Goal: Information Seeking & Learning: Learn about a topic

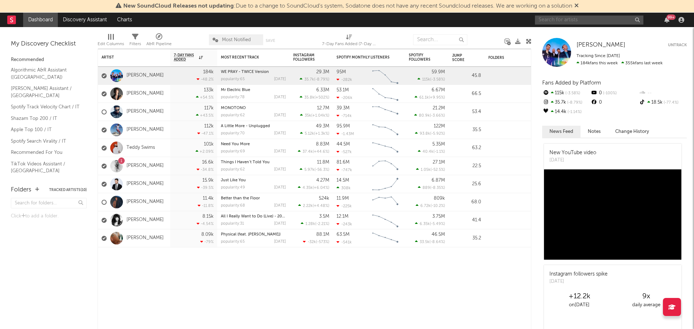
click at [561, 20] on input "text" at bounding box center [589, 20] width 108 height 9
click at [559, 20] on input "pinkpa" at bounding box center [589, 20] width 108 height 9
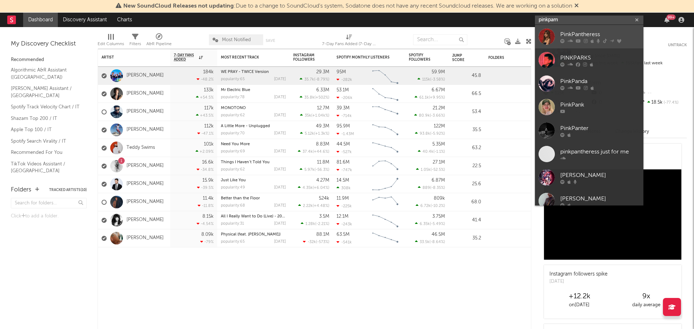
type input "pinkpam"
click at [570, 34] on div "PinkPantheress" at bounding box center [599, 34] width 79 height 9
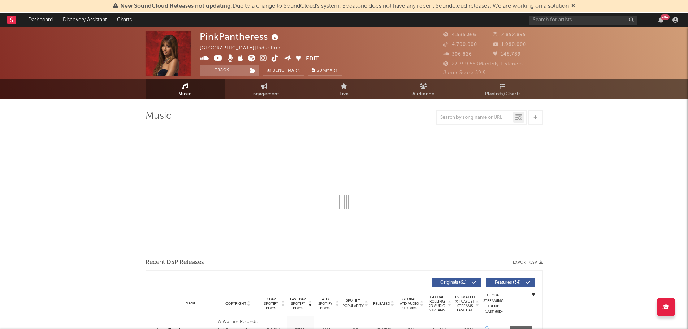
select select "6m"
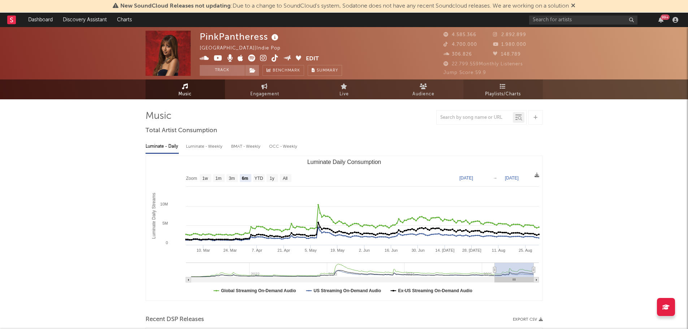
click at [500, 89] on link "Playlists/Charts" at bounding box center [503, 89] width 79 height 20
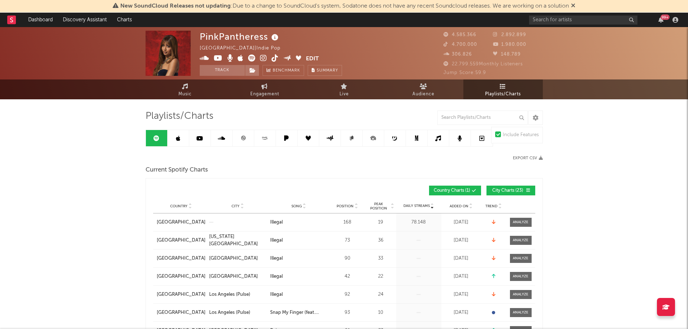
click at [244, 137] on icon at bounding box center [243, 137] width 5 height 5
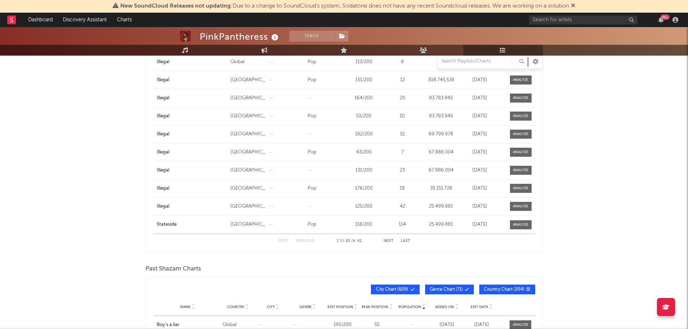
scroll to position [181, 0]
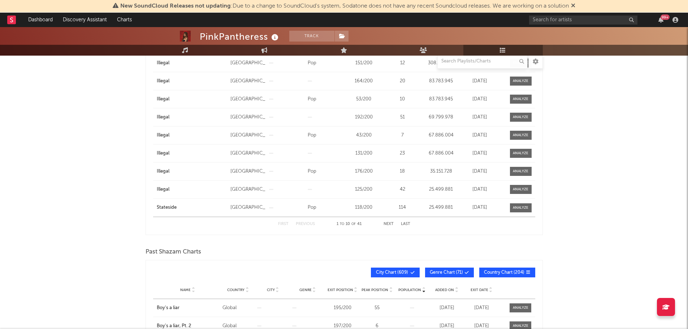
click at [403, 271] on span "City Chart ( 609 )" at bounding box center [392, 273] width 33 height 4
click at [436, 272] on span "Genre Chart ( 71 )" at bounding box center [446, 273] width 33 height 4
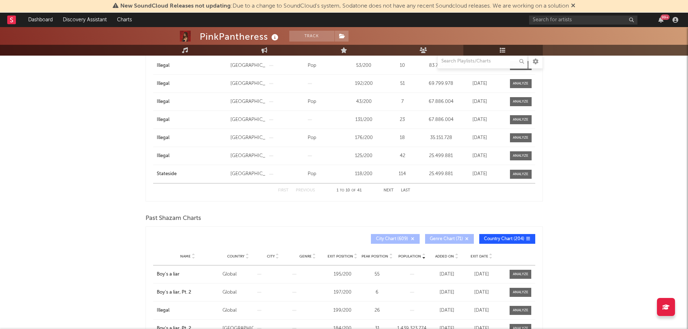
scroll to position [253, 0]
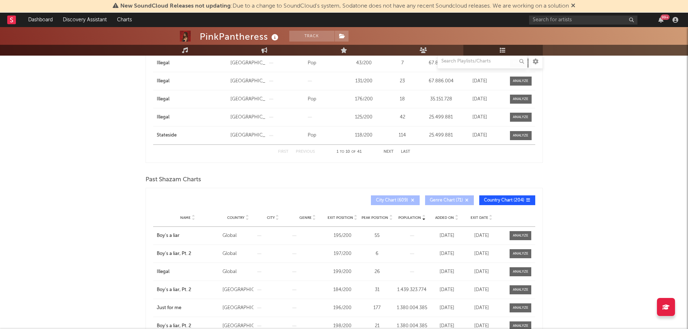
click at [189, 216] on span "Name" at bounding box center [185, 218] width 10 height 4
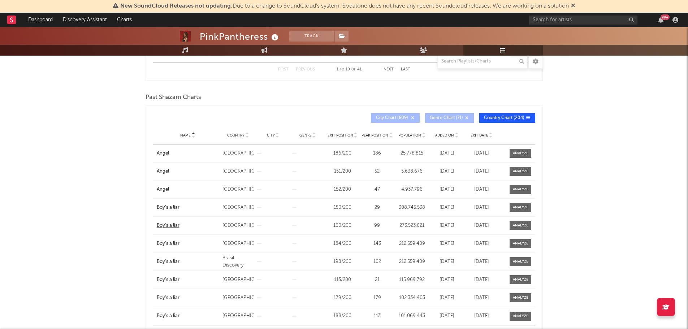
scroll to position [361, 0]
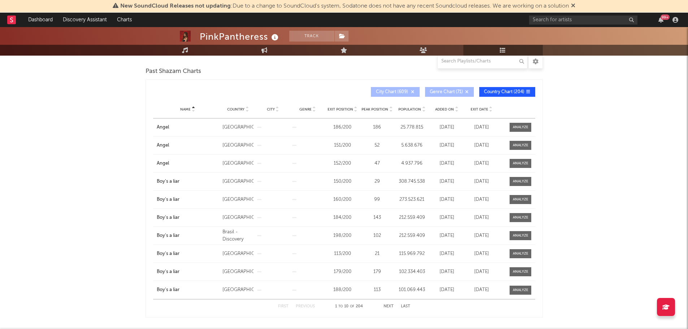
click at [387, 306] on button "Next" at bounding box center [389, 307] width 10 height 4
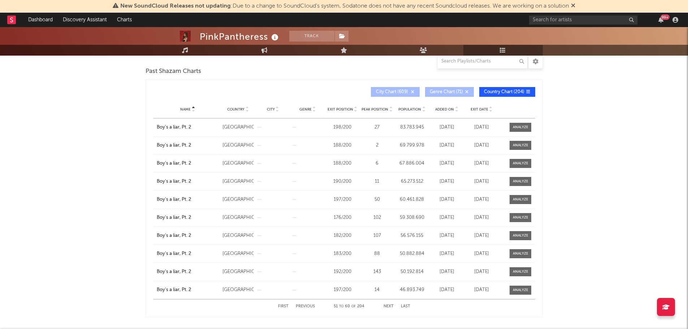
click at [387, 306] on button "Next" at bounding box center [389, 307] width 10 height 4
click at [386, 305] on button "Next" at bounding box center [389, 307] width 10 height 4
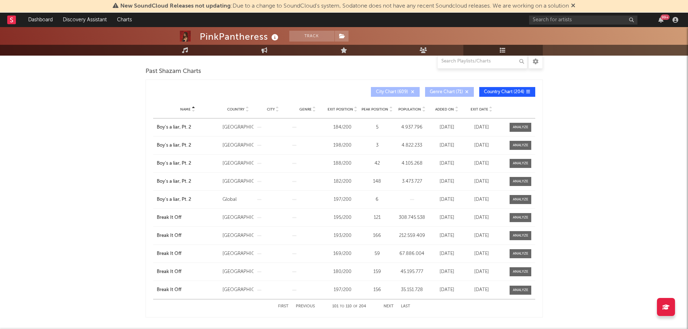
click at [386, 305] on button "Next" at bounding box center [389, 307] width 10 height 4
click at [237, 108] on span "Country" at bounding box center [235, 109] width 17 height 4
click at [390, 305] on button "Next" at bounding box center [389, 307] width 10 height 4
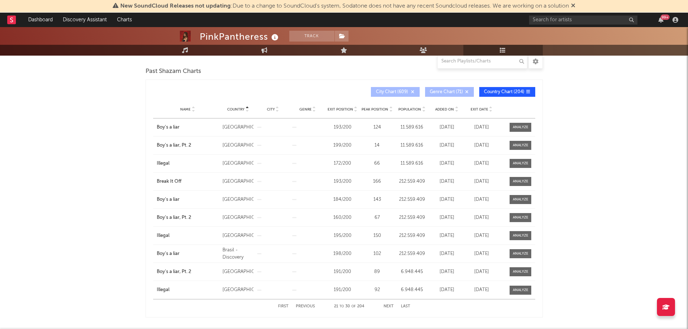
click at [389, 305] on button "Next" at bounding box center [389, 307] width 10 height 4
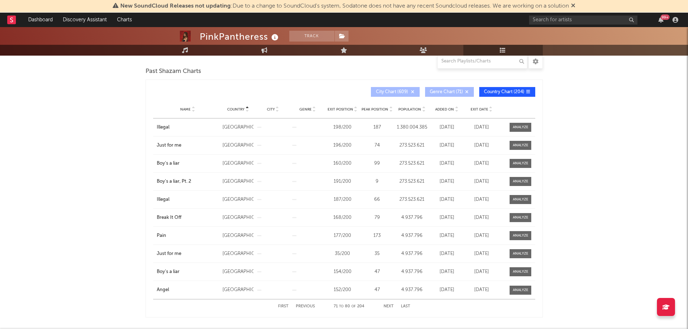
click at [307, 306] on button "Previous" at bounding box center [305, 307] width 19 height 4
click at [384, 305] on button "Next" at bounding box center [389, 307] width 10 height 4
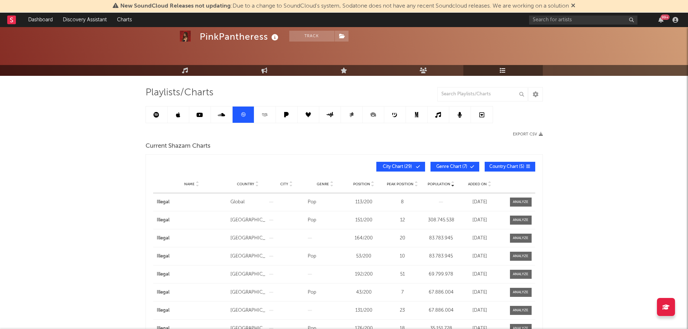
scroll to position [36, 0]
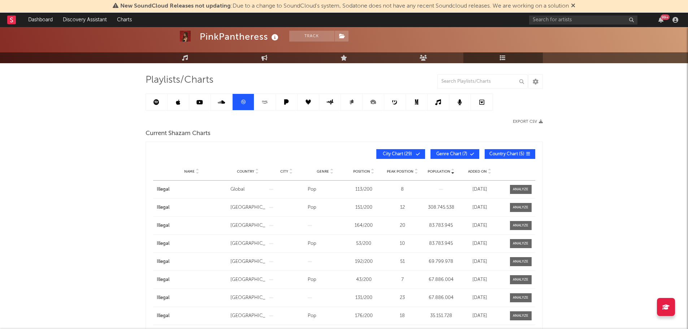
click at [251, 169] on span "Country" at bounding box center [245, 171] width 17 height 4
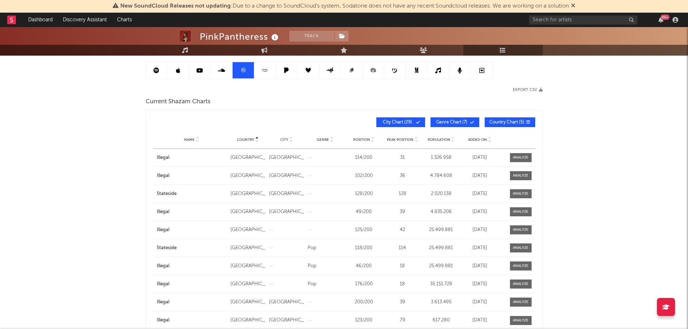
scroll to position [145, 0]
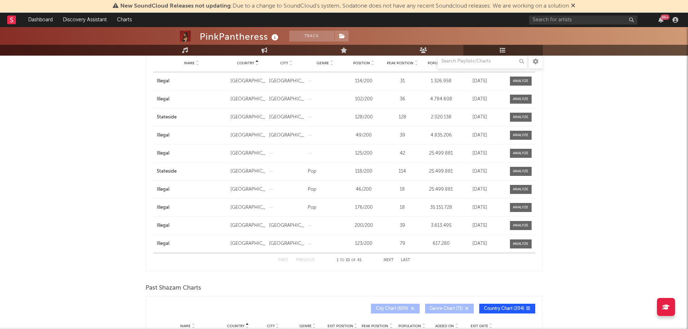
click at [389, 261] on button "Next" at bounding box center [389, 260] width 10 height 4
click at [306, 259] on button "Previous" at bounding box center [305, 260] width 19 height 4
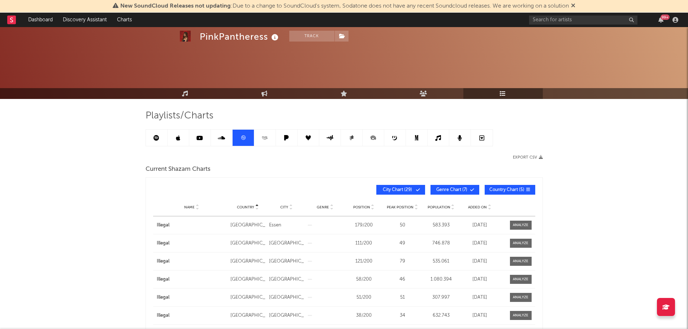
scroll to position [0, 0]
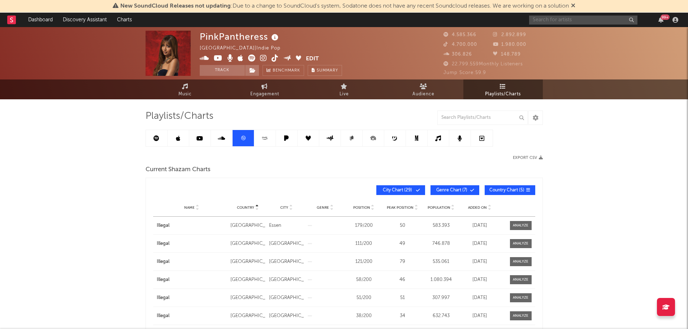
click at [581, 21] on input "text" at bounding box center [583, 20] width 108 height 9
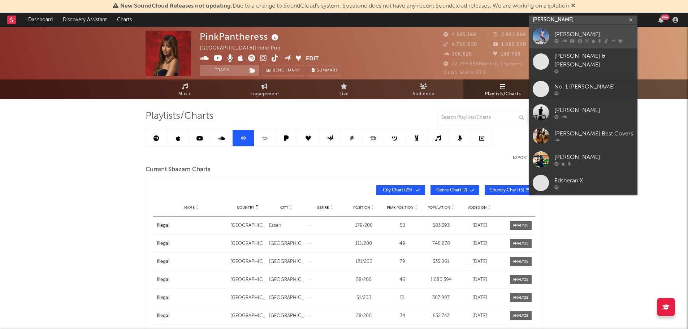
type input "[PERSON_NAME]"
click at [572, 38] on div "[PERSON_NAME]" at bounding box center [594, 34] width 79 height 9
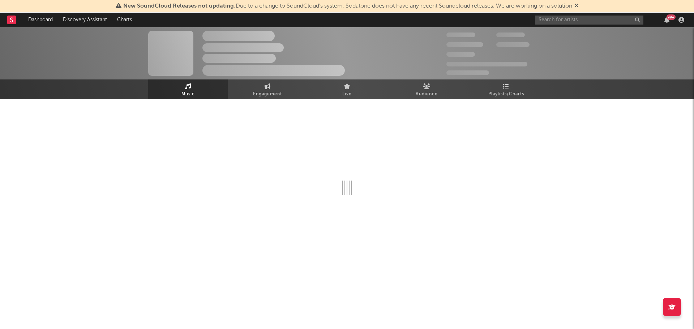
select select "6m"
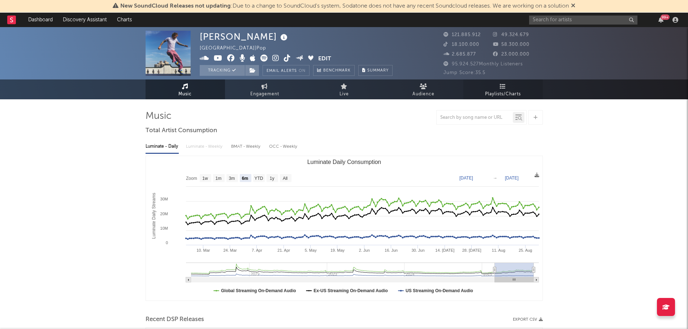
click at [503, 86] on icon at bounding box center [503, 86] width 6 height 6
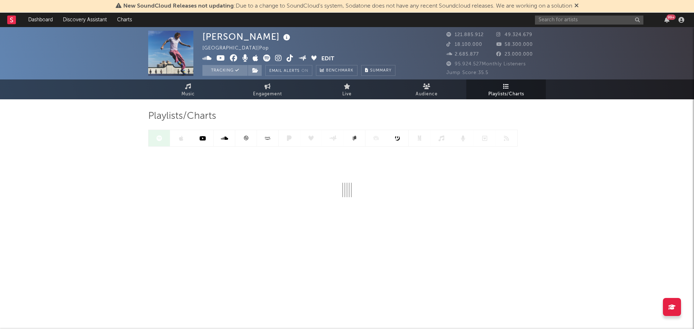
click at [246, 139] on icon at bounding box center [245, 137] width 5 height 5
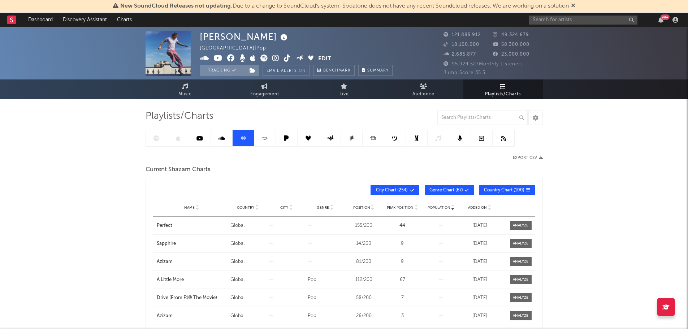
click at [394, 186] on button "City Chart ( 254 )" at bounding box center [395, 190] width 49 height 10
click at [436, 189] on span "Genre Chart ( 67 )" at bounding box center [447, 190] width 34 height 4
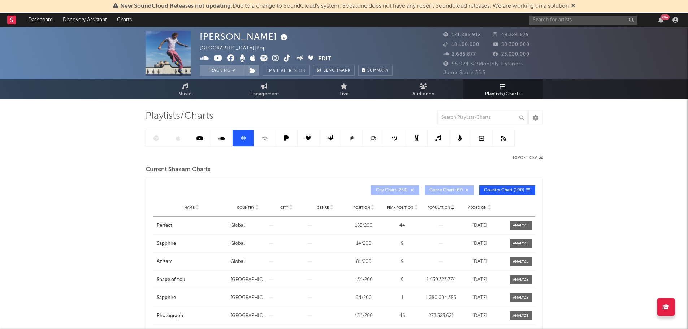
click at [246, 205] on div "Country" at bounding box center [248, 207] width 35 height 5
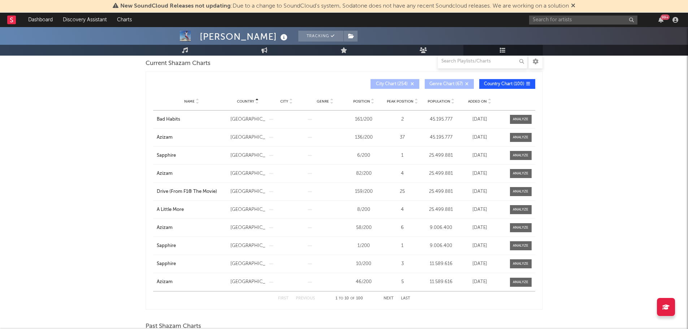
scroll to position [108, 0]
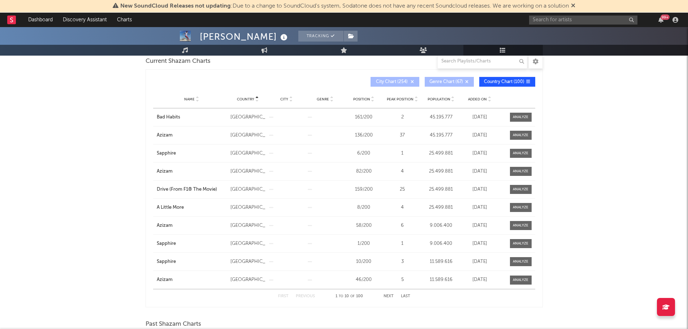
click at [388, 295] on button "Next" at bounding box center [389, 296] width 10 height 4
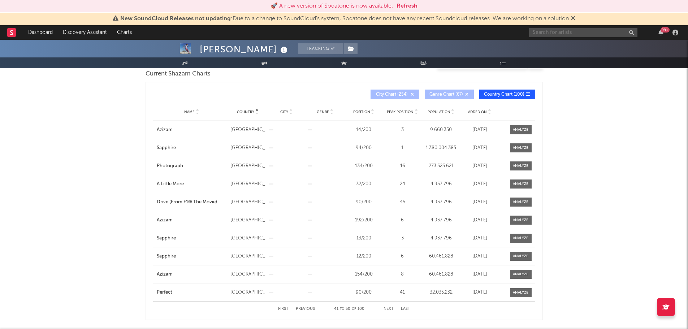
click at [557, 31] on input "text" at bounding box center [583, 32] width 108 height 9
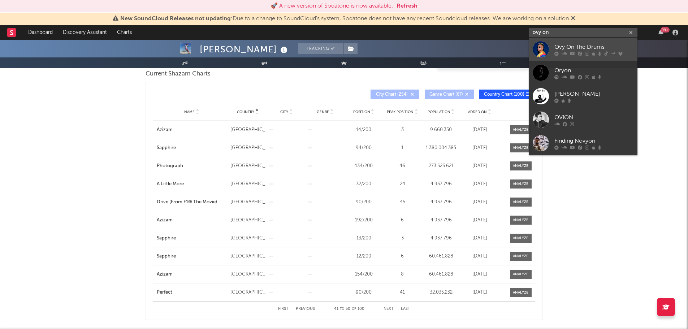
type input "ovy on"
click at [560, 46] on div "Ovy On The Drums" at bounding box center [594, 47] width 79 height 9
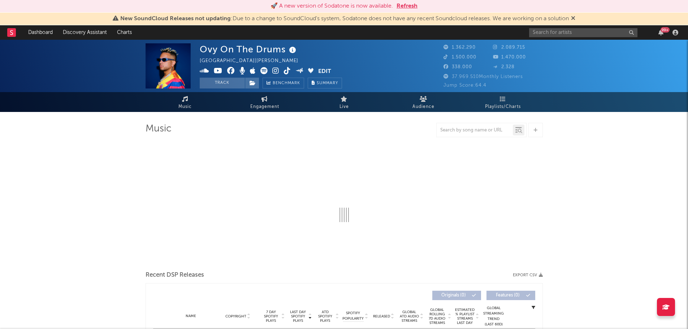
select select "6m"
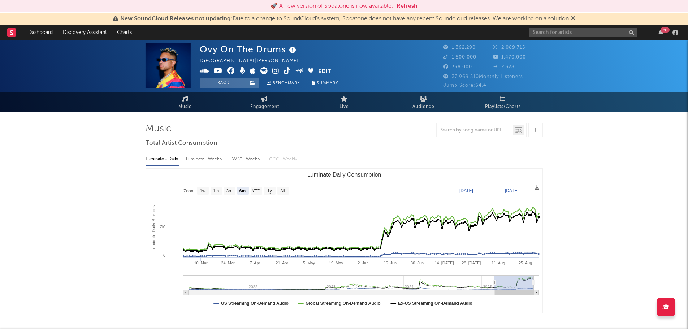
select select "6m"
click at [504, 105] on span "Playlists/Charts" at bounding box center [503, 107] width 36 height 9
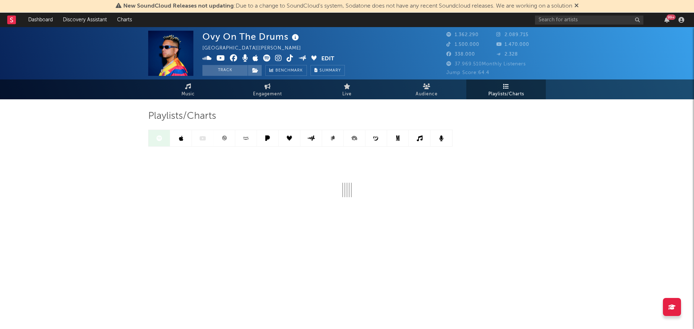
click at [225, 138] on icon at bounding box center [223, 137] width 5 height 5
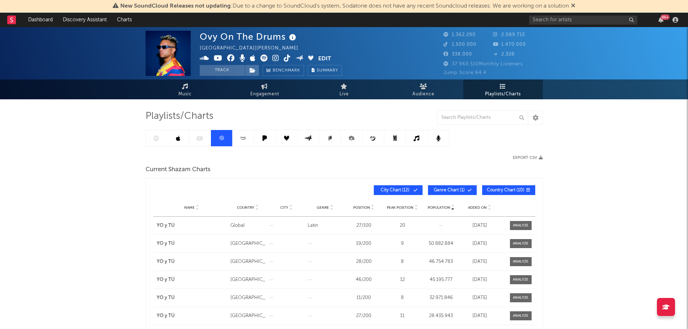
click at [391, 189] on span "City Chart ( 12 )" at bounding box center [395, 190] width 33 height 4
click at [449, 190] on span "Genre Chart ( 1 )" at bounding box center [449, 190] width 33 height 4
click at [254, 206] on span "Country" at bounding box center [245, 208] width 17 height 4
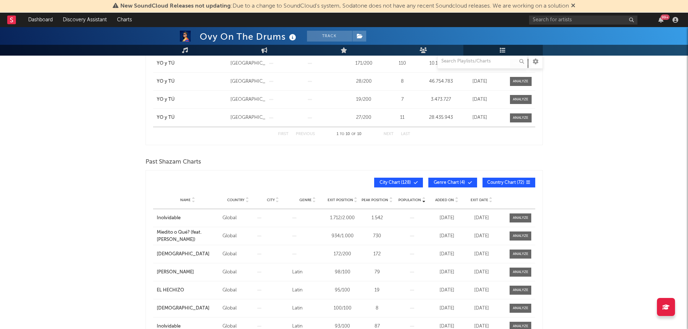
scroll to position [289, 0]
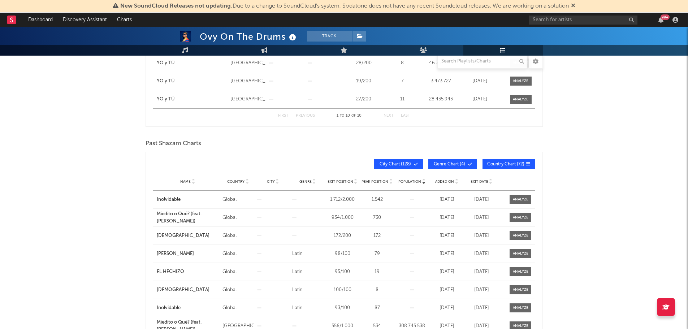
click at [392, 163] on span "City Chart ( 128 )" at bounding box center [395, 164] width 33 height 4
click at [450, 162] on span "Genre Chart ( 4 )" at bounding box center [449, 164] width 33 height 4
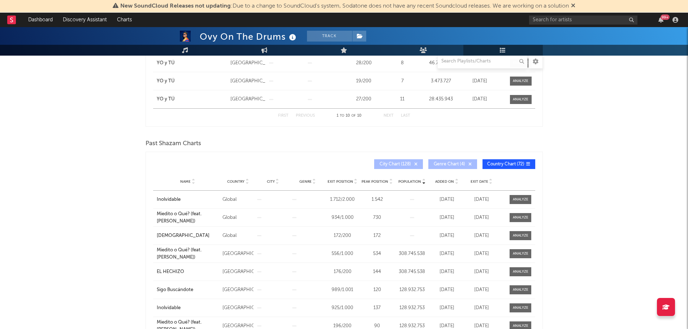
click at [238, 182] on span "Country" at bounding box center [235, 182] width 17 height 4
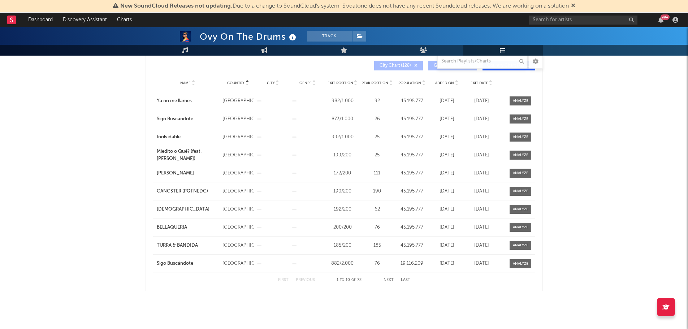
scroll to position [392, 0]
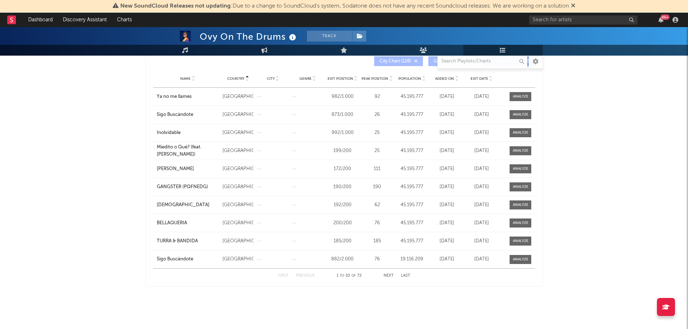
click at [388, 275] on button "Next" at bounding box center [389, 276] width 10 height 4
click at [386, 275] on button "Next" at bounding box center [389, 276] width 10 height 4
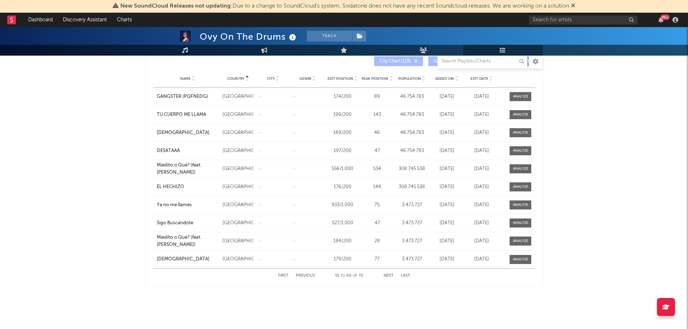
click at [386, 275] on button "Next" at bounding box center [389, 276] width 10 height 4
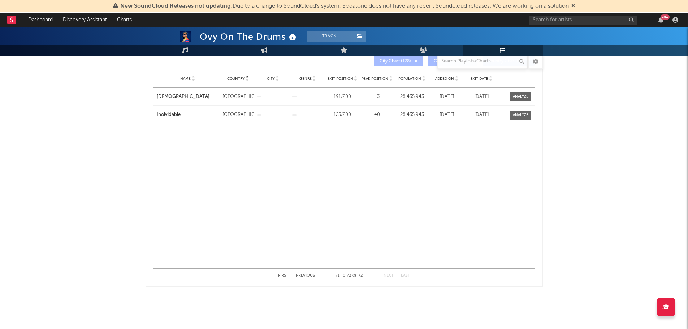
click at [311, 276] on button "Previous" at bounding box center [305, 276] width 19 height 4
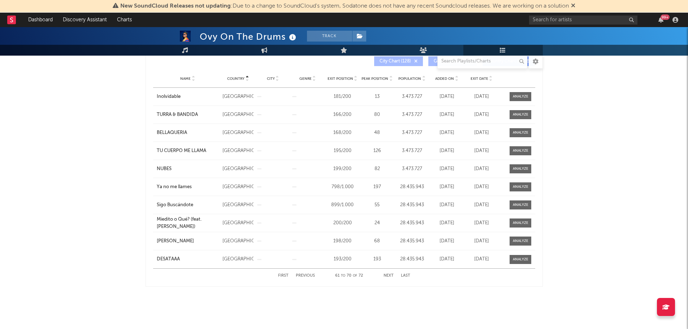
click at [311, 276] on button "Previous" at bounding box center [305, 276] width 19 height 4
click at [310, 275] on button "Previous" at bounding box center [305, 276] width 19 height 4
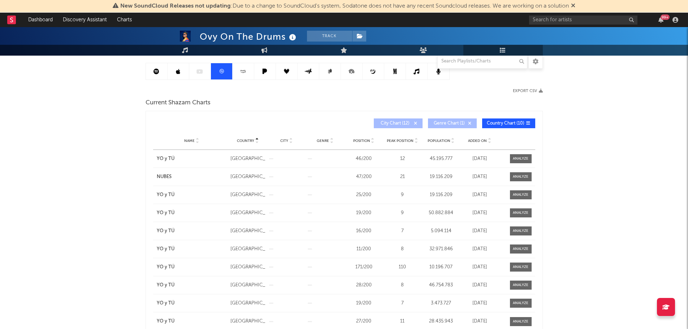
scroll to position [0, 0]
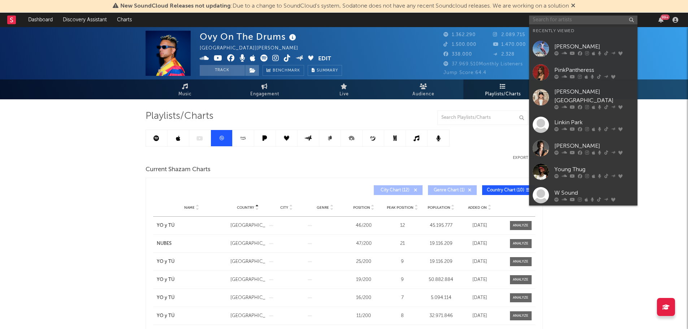
click at [578, 20] on input "text" at bounding box center [583, 20] width 108 height 9
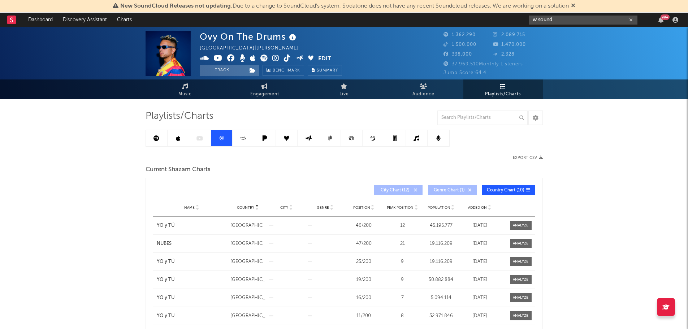
click at [567, 17] on input "w sound" at bounding box center [583, 20] width 108 height 9
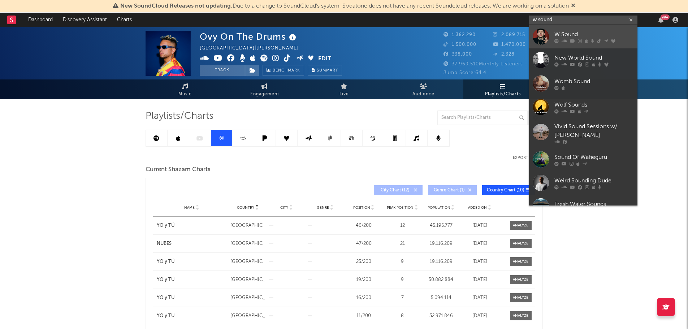
type input "w sound"
click at [562, 31] on div "W Sound" at bounding box center [594, 34] width 79 height 9
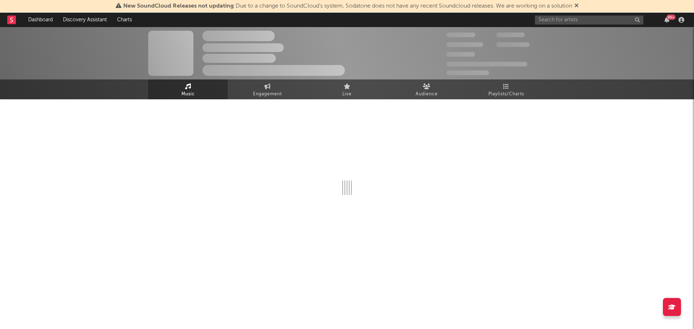
select select "6m"
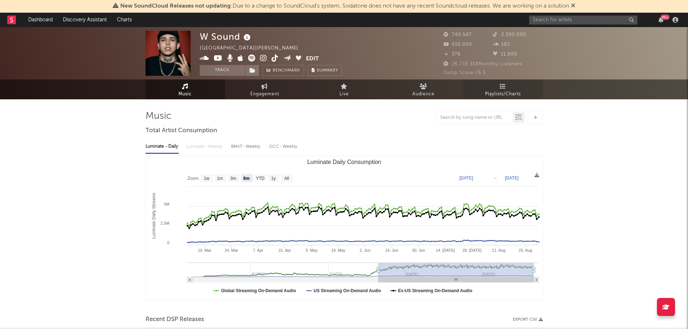
click at [507, 89] on link "Playlists/Charts" at bounding box center [503, 89] width 79 height 20
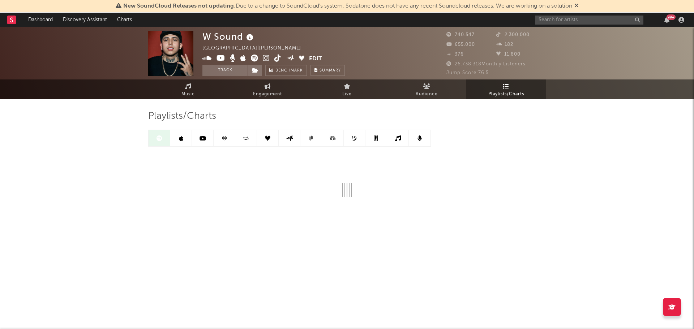
click at [223, 138] on icon at bounding box center [223, 137] width 5 height 5
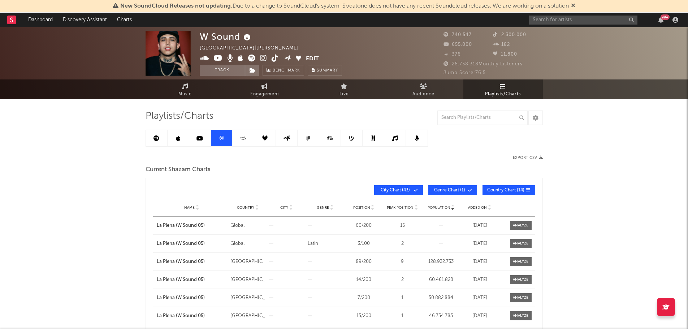
drag, startPoint x: 388, startPoint y: 184, endPoint x: 392, endPoint y: 186, distance: 4.5
click at [389, 185] on div "Population Name Country City Genre Position Peak Position Population Added On P…" at bounding box center [344, 190] width 382 height 17
click at [408, 190] on span "City Chart ( 43 )" at bounding box center [395, 190] width 33 height 4
click at [444, 188] on span "Genre Chart ( 1 )" at bounding box center [449, 190] width 33 height 4
